Goal: Entertainment & Leisure: Consume media (video, audio)

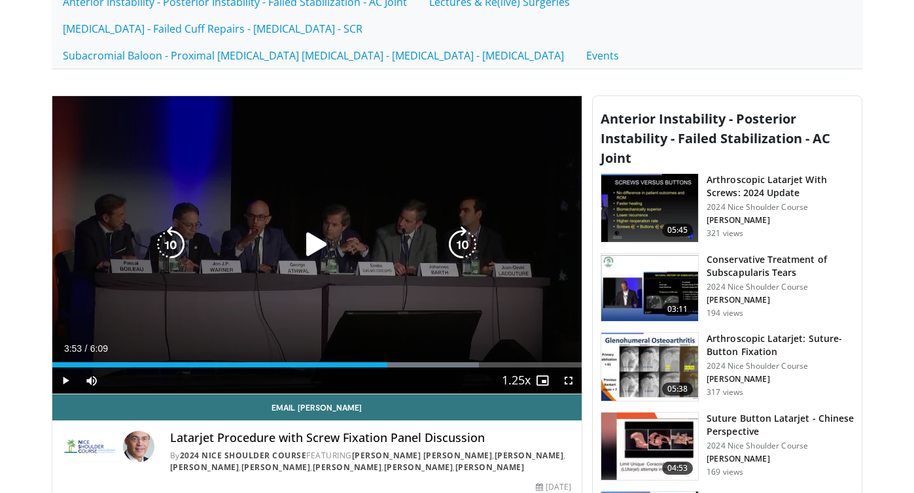
click at [310, 226] on icon "Video Player" at bounding box center [316, 244] width 37 height 37
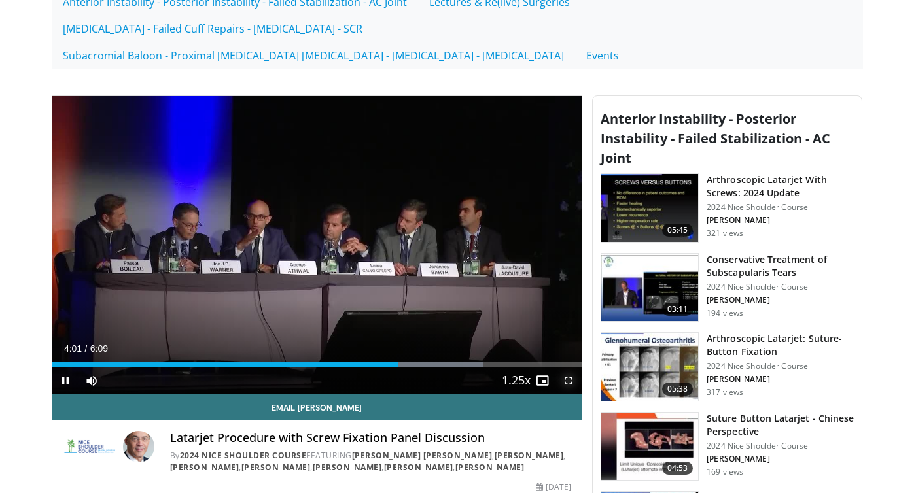
click at [568, 368] on span "Video Player" at bounding box center [569, 381] width 26 height 26
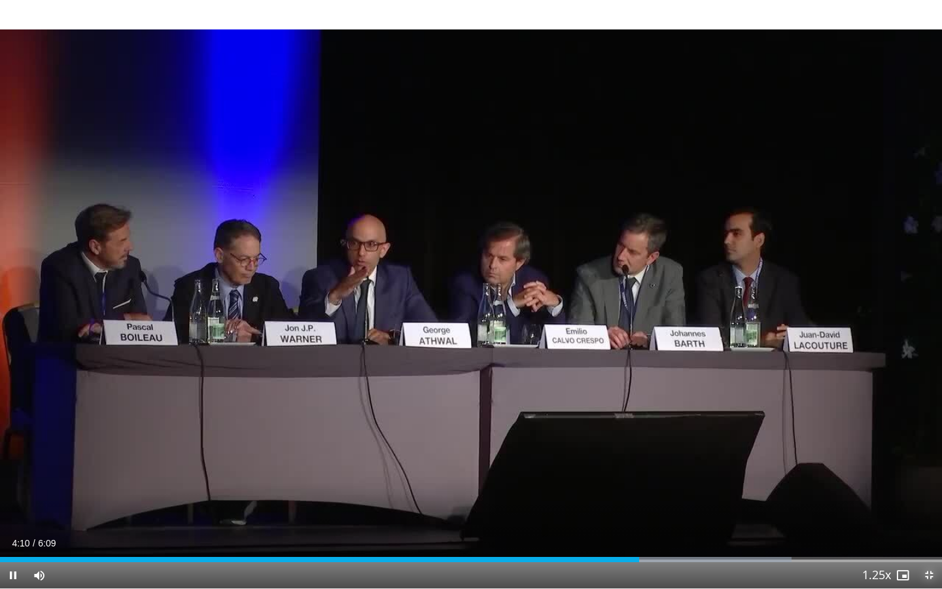
click at [914, 493] on span "Video Player" at bounding box center [929, 575] width 26 height 26
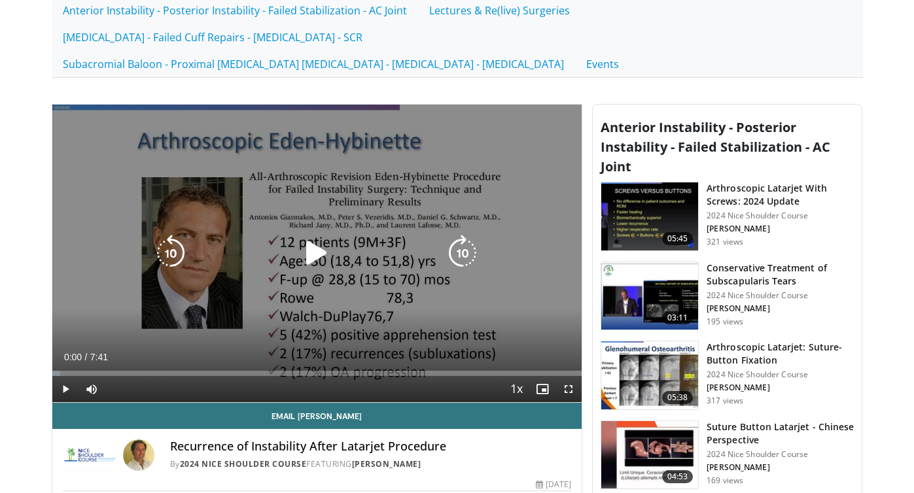
scroll to position [300, 0]
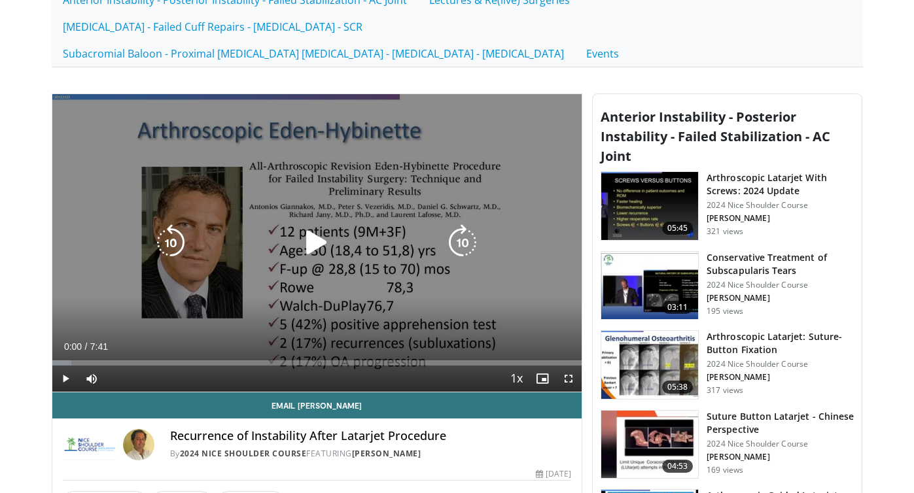
click at [323, 224] on icon "Video Player" at bounding box center [316, 242] width 37 height 37
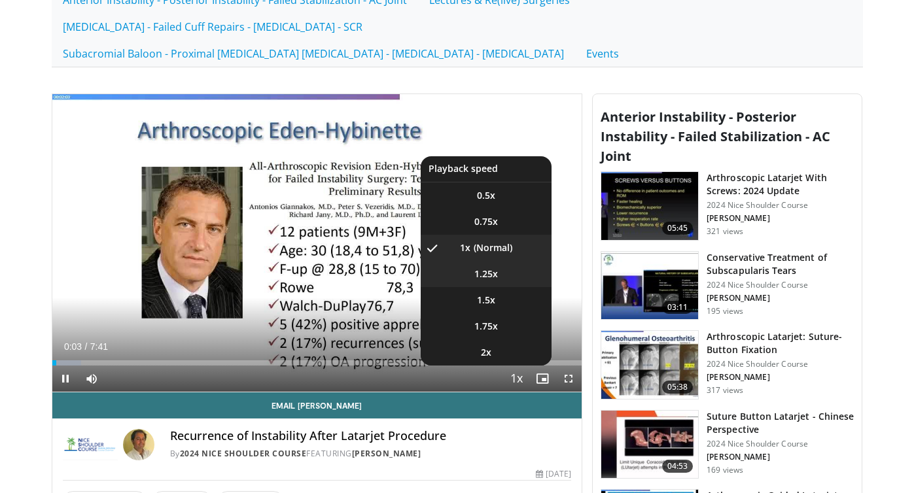
click at [488, 268] on span "1.25x" at bounding box center [487, 274] width 24 height 13
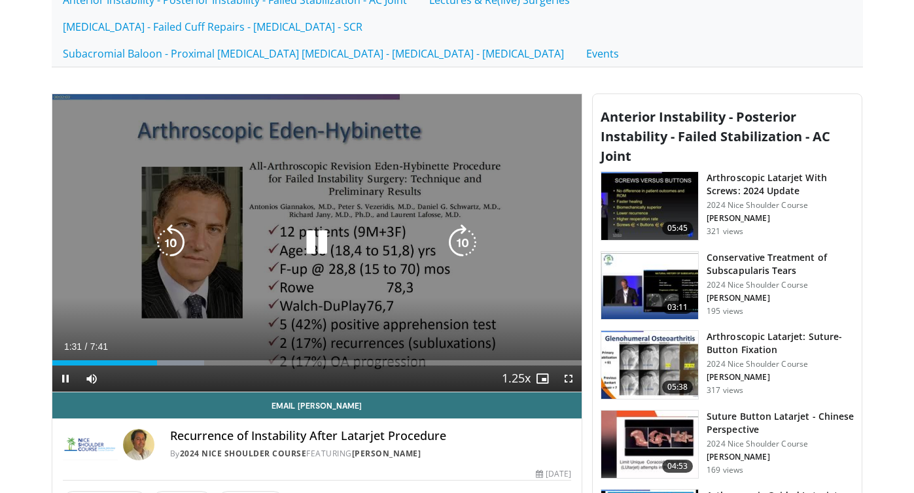
click at [282, 230] on div "Video Player" at bounding box center [317, 243] width 318 height 26
click at [324, 224] on icon "Video Player" at bounding box center [316, 242] width 37 height 37
click at [318, 264] on div "10 seconds Tap to unmute" at bounding box center [317, 243] width 530 height 298
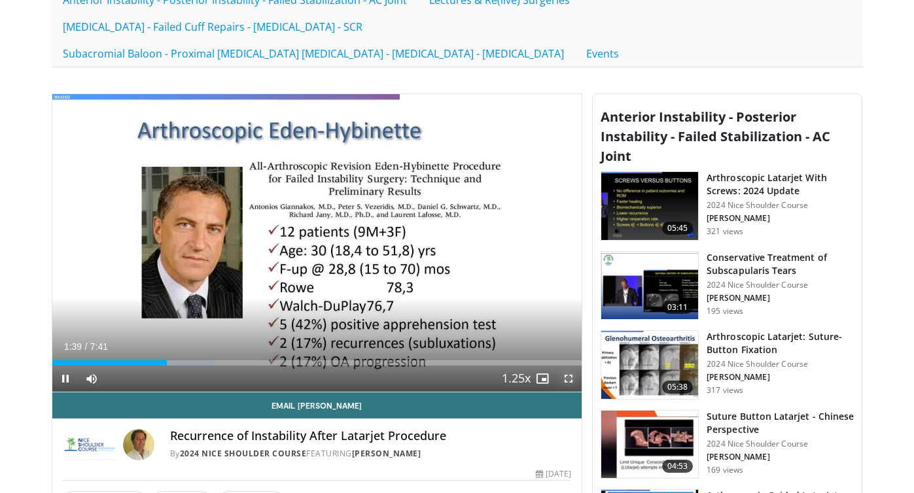
click at [569, 366] on span "Video Player" at bounding box center [569, 379] width 26 height 26
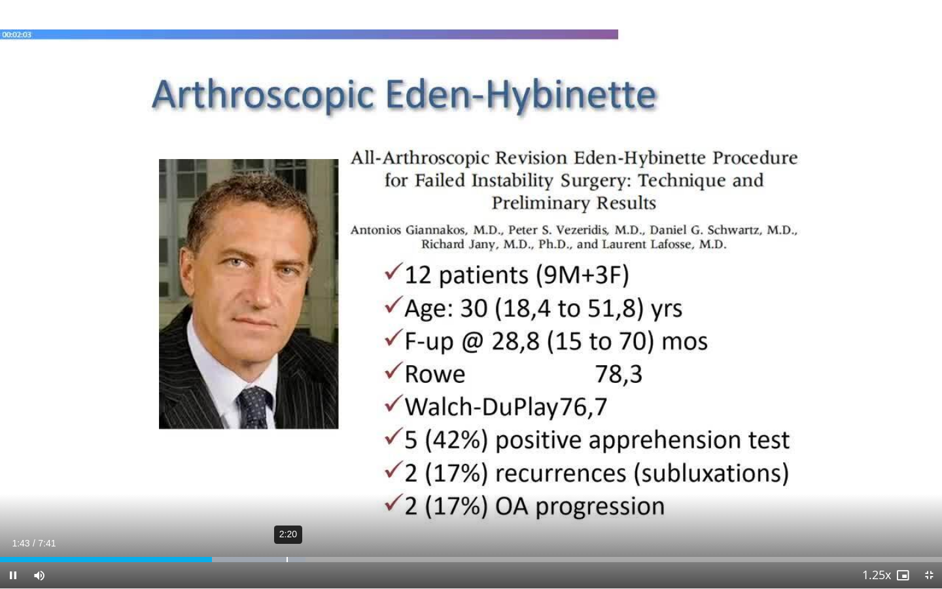
click at [287, 493] on div "2:20" at bounding box center [287, 559] width 1 height 5
click at [275, 493] on div "Loaded : 38.69% 2:14 2:25" at bounding box center [471, 556] width 942 height 12
click at [255, 493] on div "Loaded : 40.24% 2:04 2:17" at bounding box center [471, 556] width 942 height 12
click at [248, 493] on div "2:01" at bounding box center [248, 559] width 1 height 5
click at [219, 493] on div "1:47" at bounding box center [219, 559] width 1 height 5
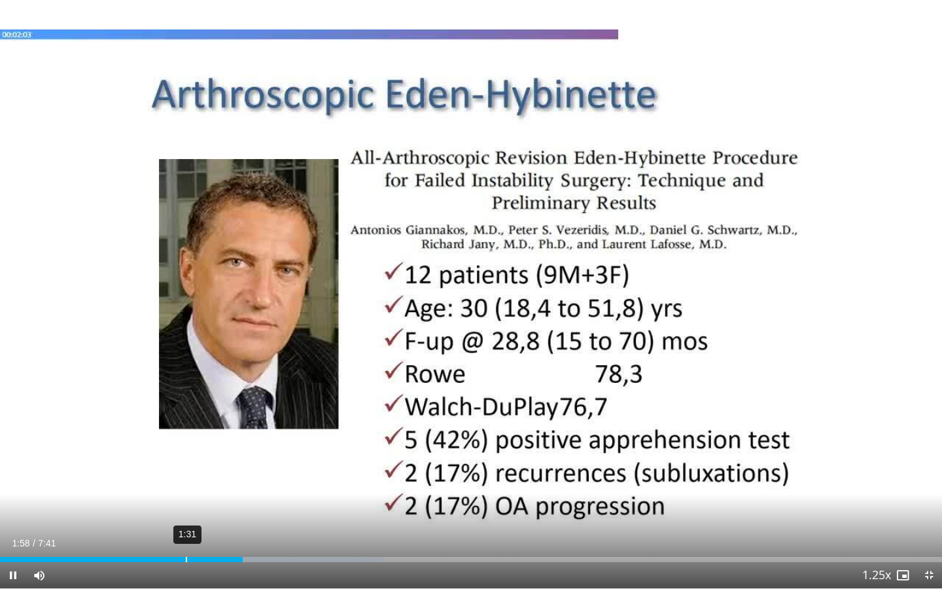
click at [186, 493] on div "1:31" at bounding box center [186, 559] width 1 height 5
click at [164, 493] on div "Loaded : 40.63% 1:20 1:34" at bounding box center [471, 556] width 942 height 12
click at [126, 493] on div "1:01" at bounding box center [126, 559] width 1 height 5
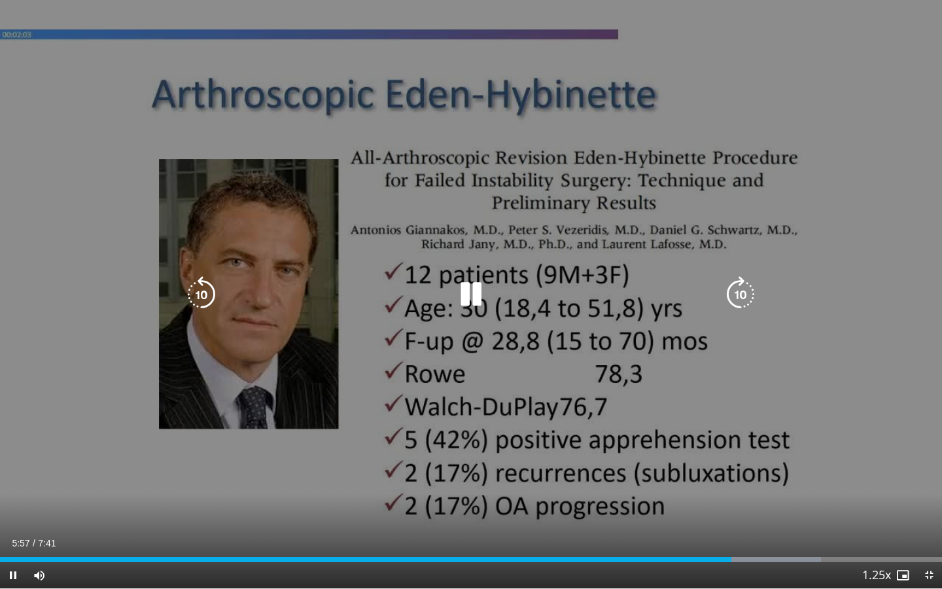
click at [463, 288] on icon "Video Player" at bounding box center [471, 294] width 37 height 37
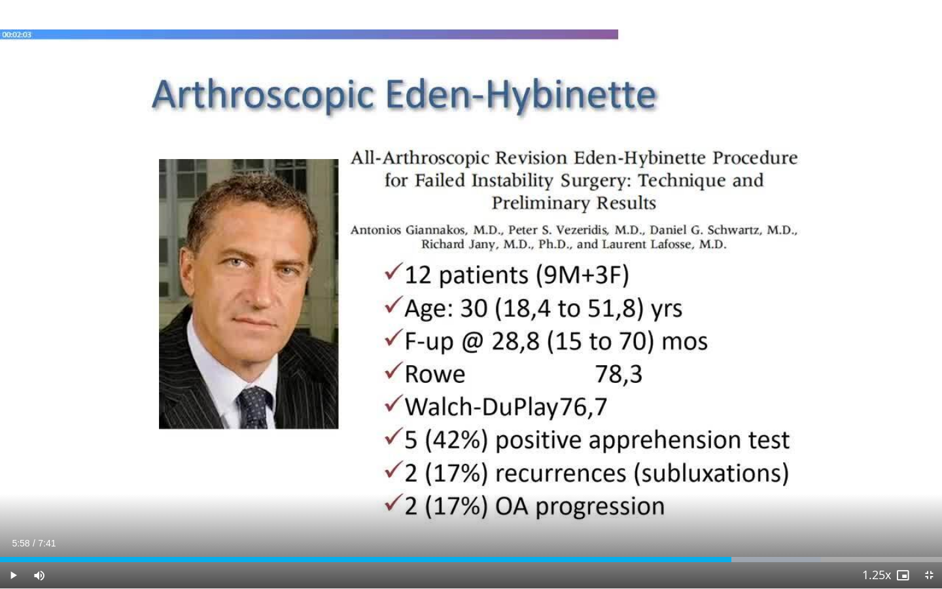
click at [465, 287] on icon "Video Player" at bounding box center [471, 294] width 37 height 37
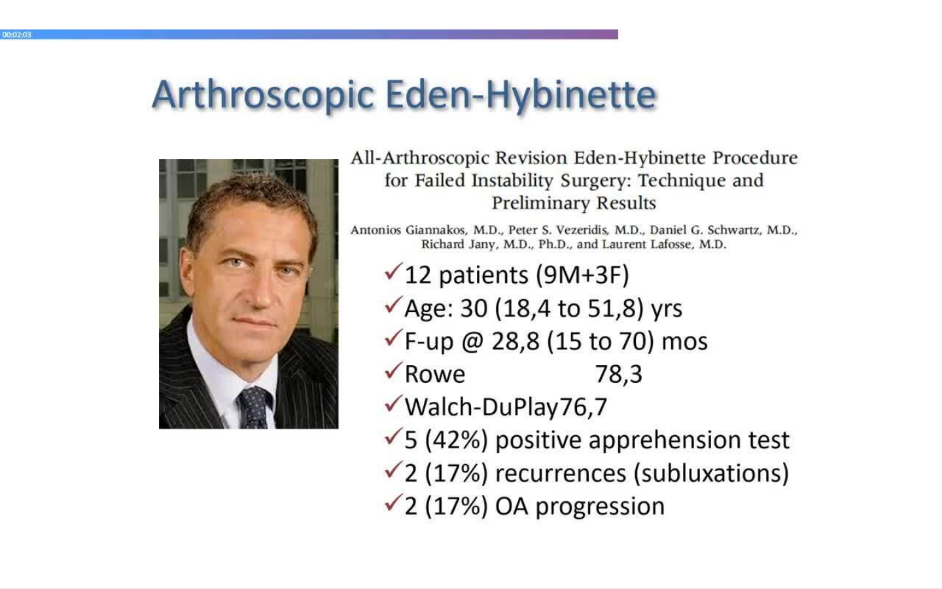
click at [914, 493] on div "10 seconds Tap to unmute" at bounding box center [471, 294] width 942 height 588
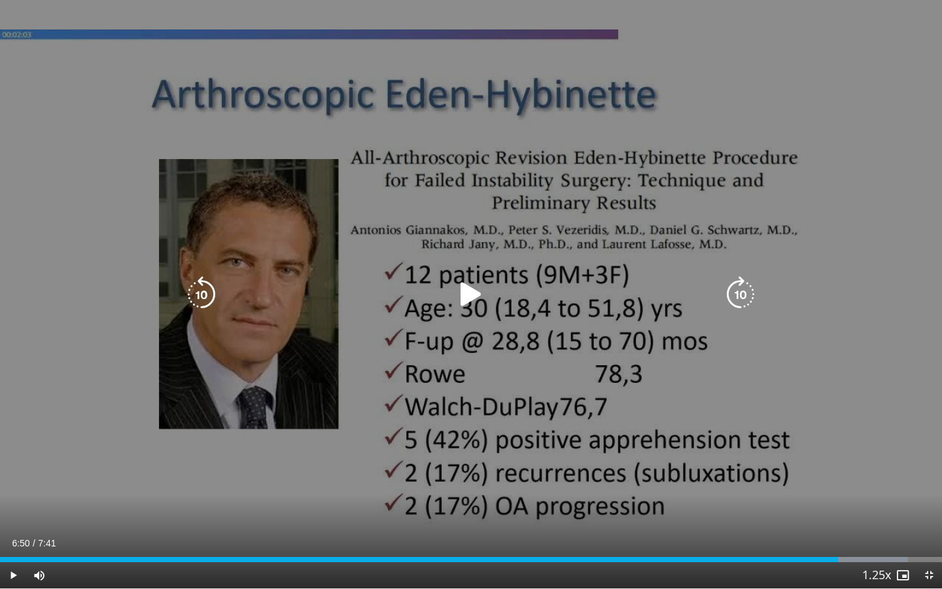
click at [761, 410] on div "10 seconds Tap to unmute" at bounding box center [471, 294] width 942 height 588
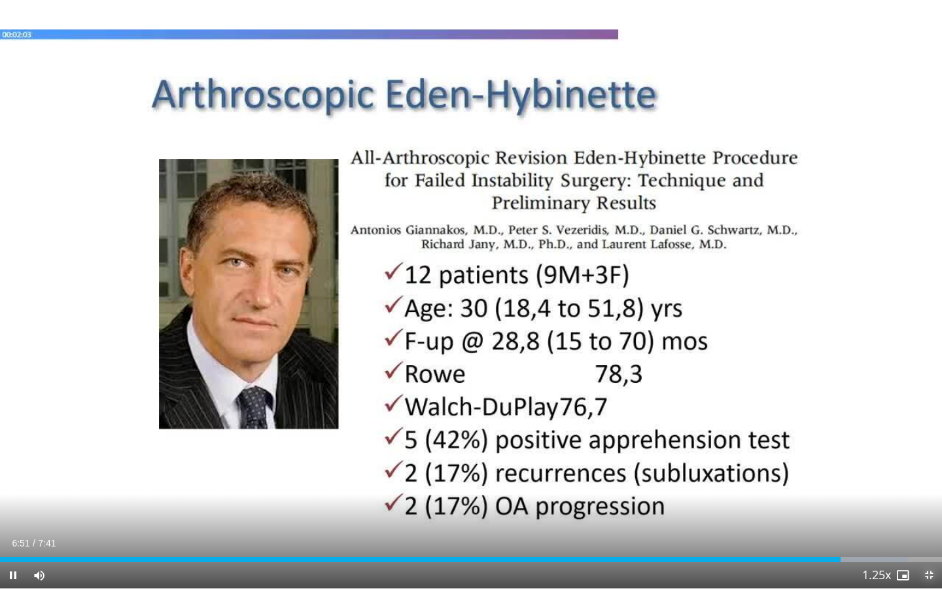
click at [914, 493] on span "Video Player" at bounding box center [929, 575] width 26 height 26
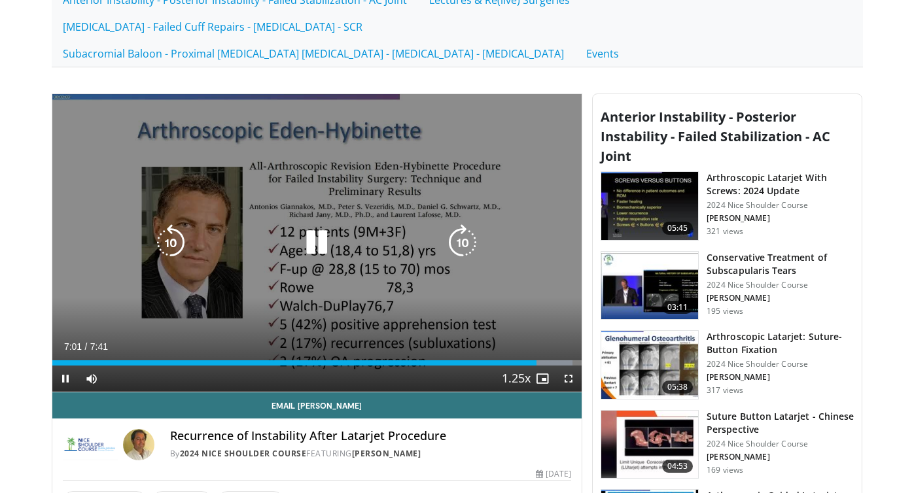
click at [311, 224] on icon "Video Player" at bounding box center [316, 242] width 37 height 37
